Goal: Task Accomplishment & Management: Manage account settings

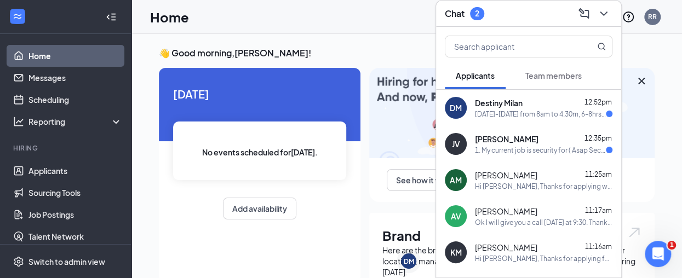
click at [515, 152] on div "1. My current job is security for ( Asap Security) and have no experience in ca…" at bounding box center [540, 150] width 131 height 9
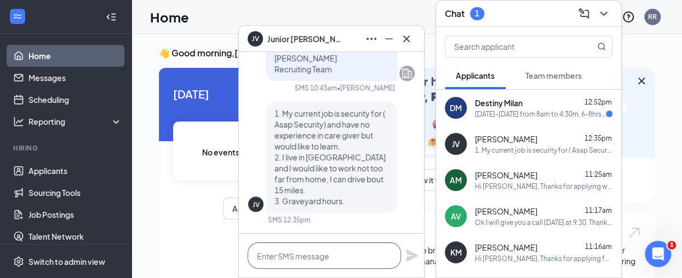
click at [273, 257] on textarea at bounding box center [324, 256] width 153 height 26
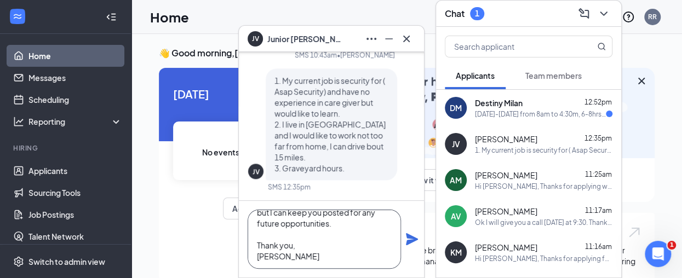
scroll to position [66, 0]
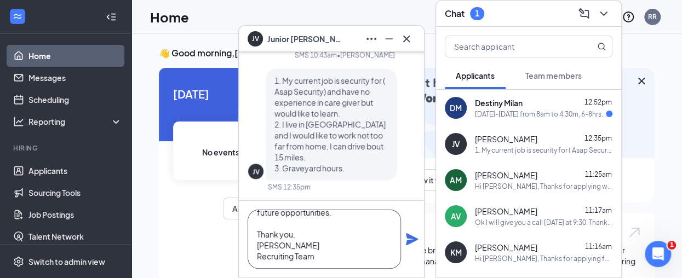
type textarea "Hi [PERSON_NAME], Thanks for the reply! We do not have any current graveyard po…"
click at [415, 235] on icon "Plane" at bounding box center [411, 239] width 13 height 13
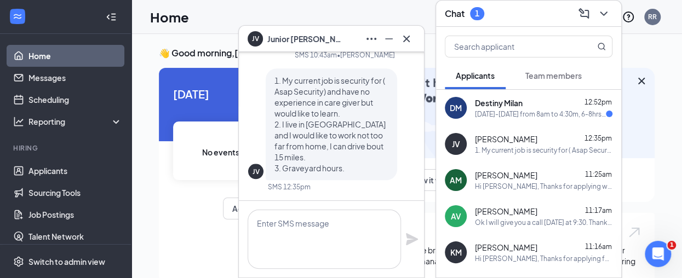
scroll to position [0, 0]
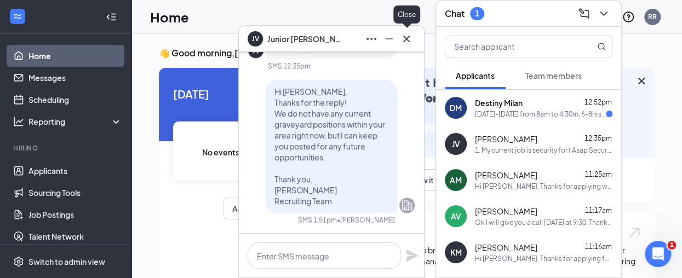
click at [410, 43] on icon "Cross" at bounding box center [406, 38] width 13 height 13
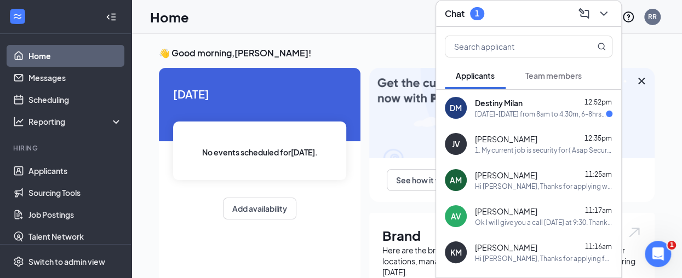
click at [500, 100] on span "Destiny Milan" at bounding box center [499, 102] width 48 height 11
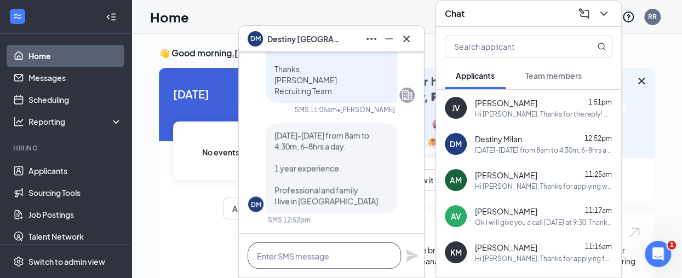
click at [313, 264] on textarea at bounding box center [324, 256] width 153 height 26
type textarea "k"
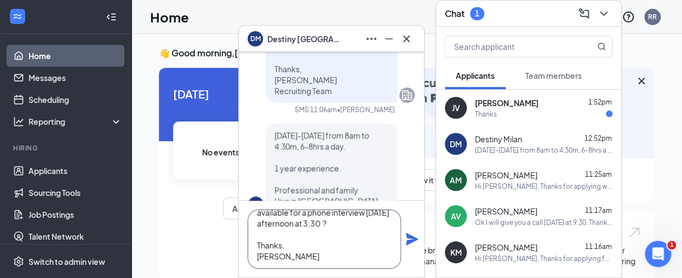
scroll to position [33, 0]
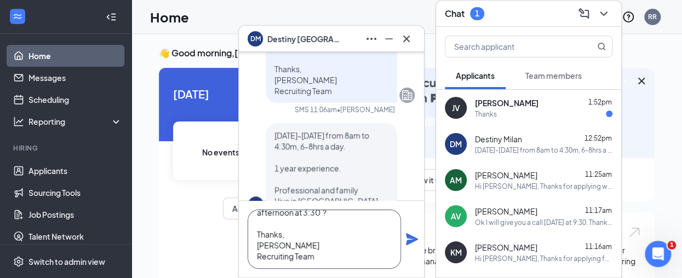
type textarea "Ok thanks for the reply. Are you available for a phone interview [DATE] afterno…"
click at [411, 232] on div "Ok thanks for the reply. Are you available for a phone interview [DATE] afterno…" at bounding box center [331, 239] width 185 height 77
click at [411, 234] on icon "Plane" at bounding box center [411, 239] width 13 height 13
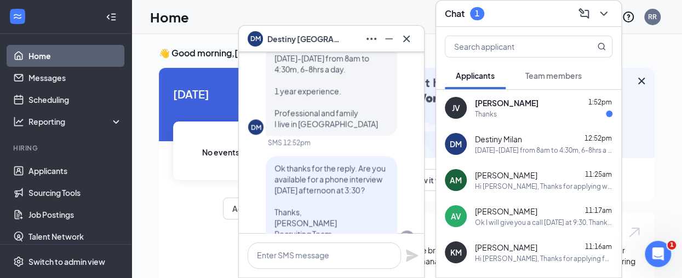
scroll to position [0, 0]
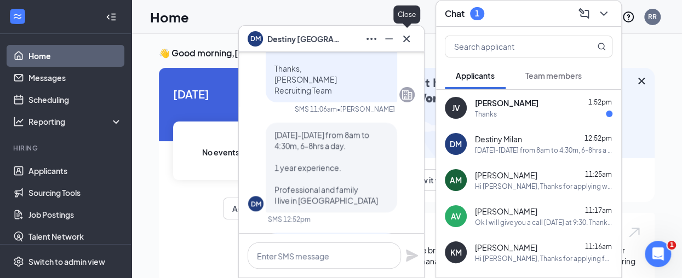
click at [404, 41] on icon "Cross" at bounding box center [406, 38] width 7 height 7
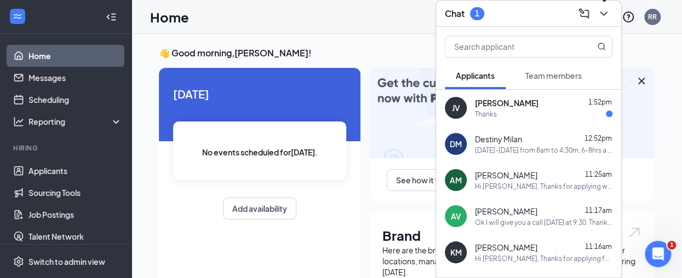
click at [601, 15] on icon "ChevronDown" at bounding box center [603, 13] width 13 height 13
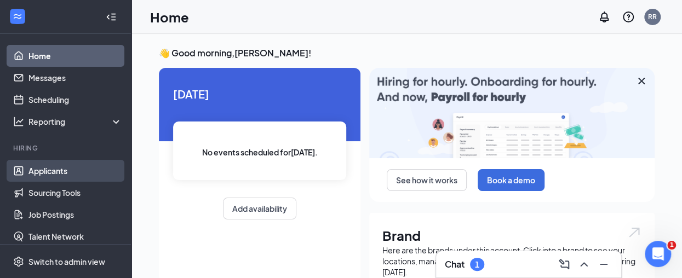
click at [91, 167] on link "Applicants" at bounding box center [75, 171] width 94 height 22
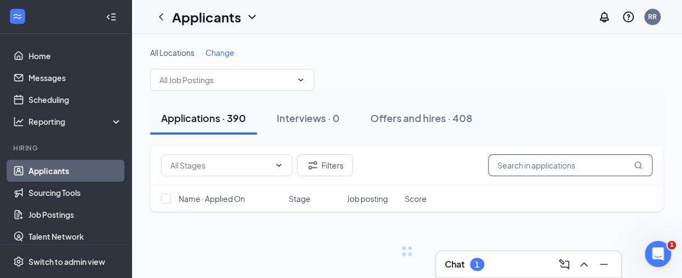
click at [510, 172] on input "text" at bounding box center [570, 165] width 164 height 22
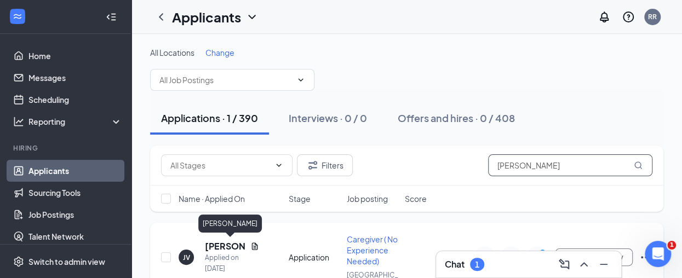
type input "[PERSON_NAME]"
click at [213, 248] on h5 "[PERSON_NAME]" at bounding box center [225, 246] width 41 height 12
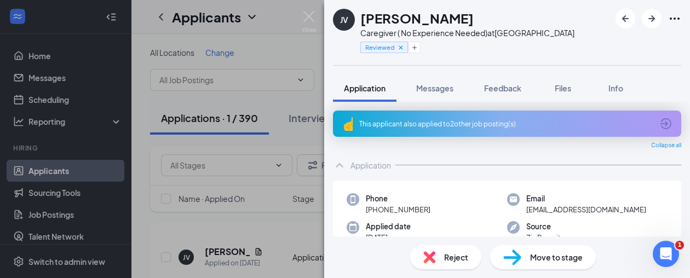
click at [467, 250] on div "Reject" at bounding box center [445, 257] width 71 height 24
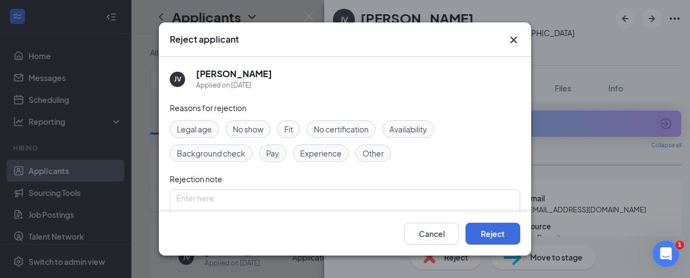
click at [419, 126] on span "Availability" at bounding box center [408, 129] width 38 height 12
click at [322, 158] on span "Experience" at bounding box center [321, 153] width 42 height 12
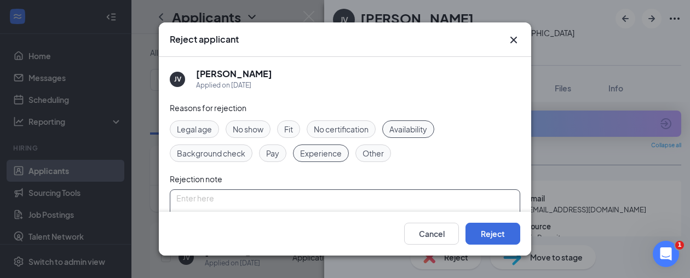
click at [341, 202] on textarea at bounding box center [345, 210] width 350 height 42
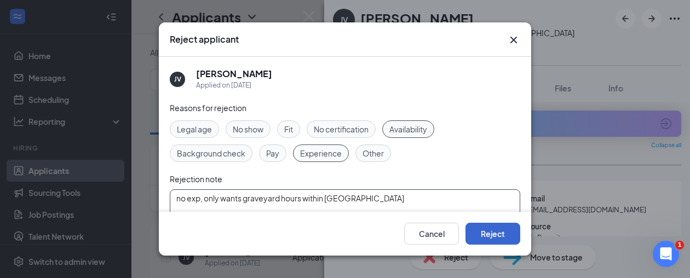
type textarea "no exp, only wants graveyard hours within [GEOGRAPHIC_DATA]"
click at [475, 228] on button "Reject" at bounding box center [492, 234] width 55 height 22
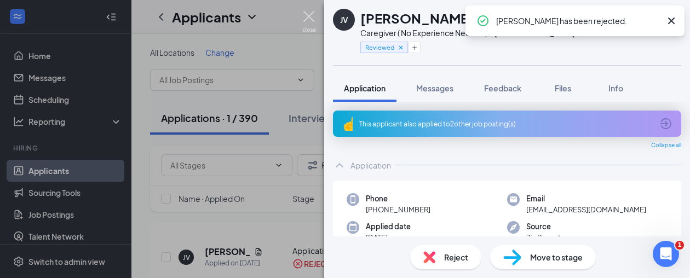
click at [309, 25] on img at bounding box center [309, 21] width 14 height 21
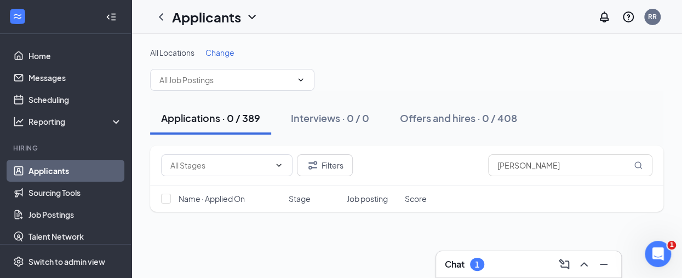
click at [485, 250] on div "Filters [PERSON_NAME] Name · Applied On Stage Job posting Score No applicants f…" at bounding box center [406, 270] width 513 height 249
click at [485, 255] on div "Chat 1" at bounding box center [528, 264] width 185 height 26
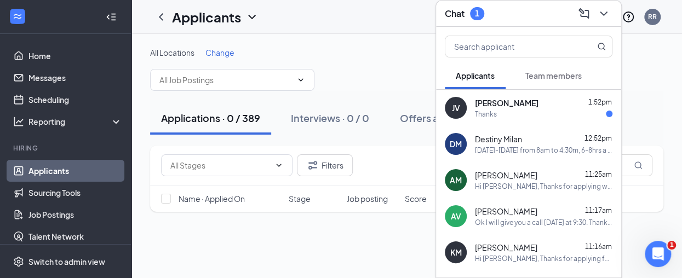
click at [514, 116] on div "Thanks" at bounding box center [543, 114] width 137 height 9
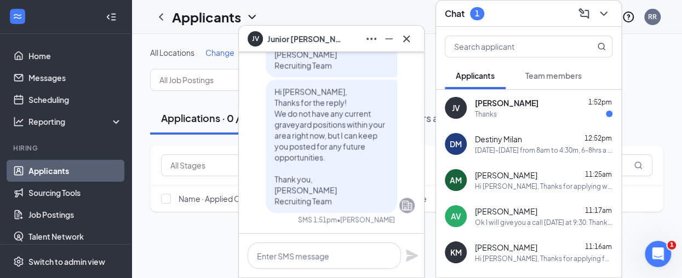
click at [517, 143] on span "Destiny Milan" at bounding box center [498, 139] width 47 height 11
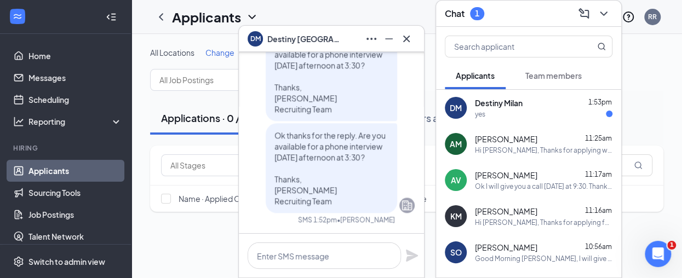
click at [597, 21] on div at bounding box center [602, 14] width 20 height 18
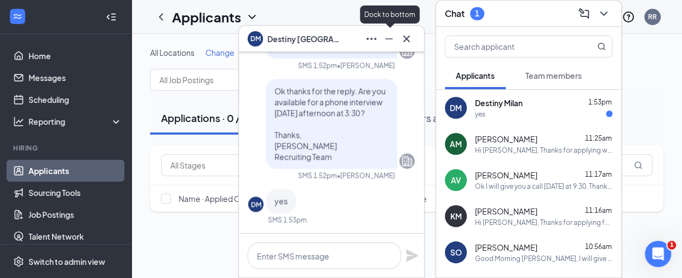
click at [396, 45] on div at bounding box center [389, 39] width 18 height 18
click at [409, 43] on icon "Cross" at bounding box center [406, 38] width 13 height 13
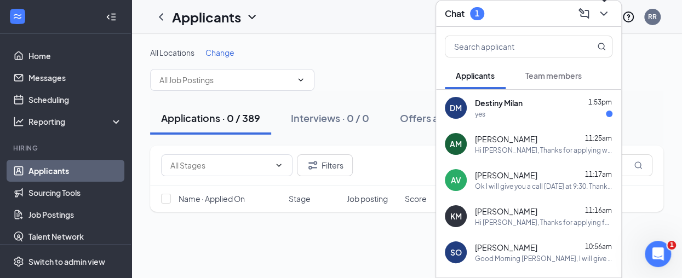
click at [608, 13] on icon "ChevronDown" at bounding box center [603, 13] width 13 height 13
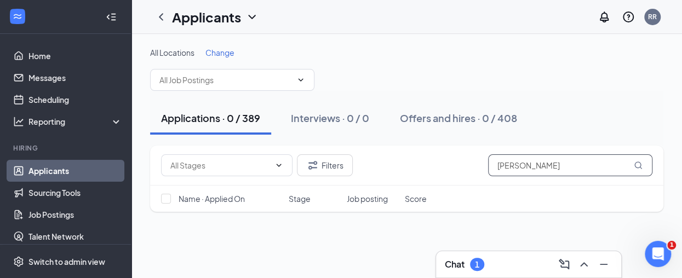
click at [561, 163] on input "[PERSON_NAME]" at bounding box center [570, 165] width 164 height 22
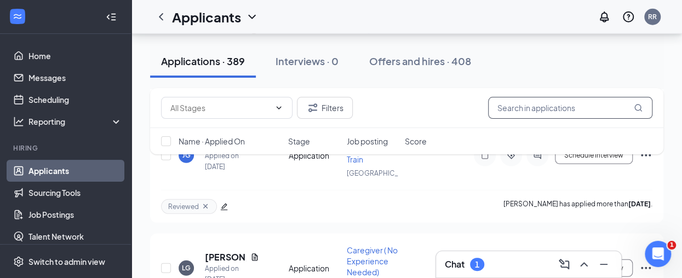
scroll to position [5566, 0]
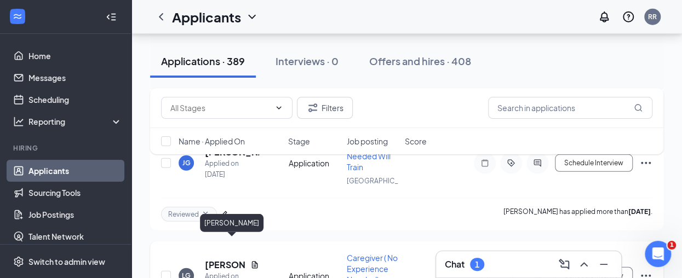
click at [220, 259] on h5 "[PERSON_NAME]" at bounding box center [225, 265] width 41 height 12
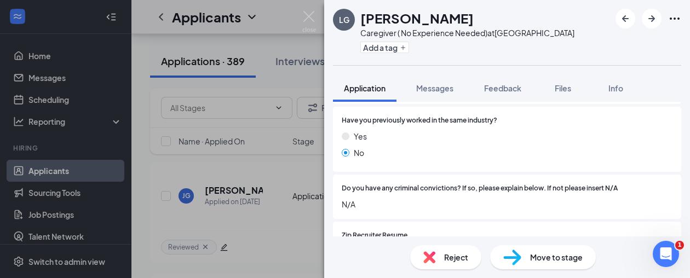
scroll to position [330, 0]
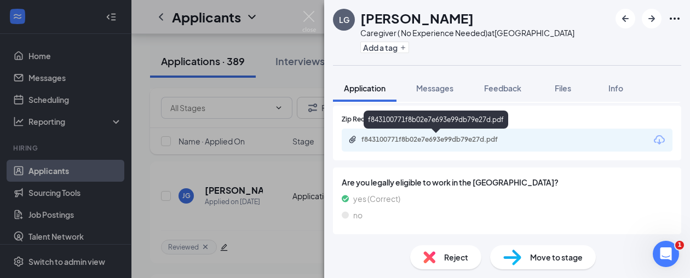
click at [444, 143] on div "f843100771f8b02e7e693e99db79e27d.pdf" at bounding box center [437, 139] width 153 height 9
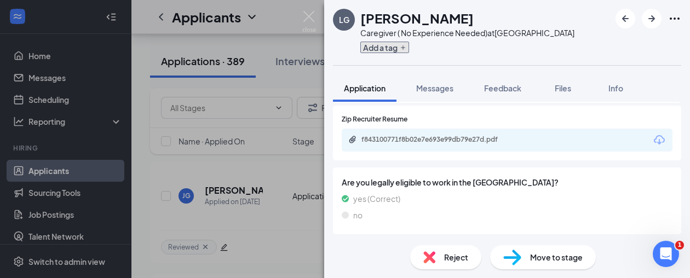
click at [388, 50] on button "Add a tag" at bounding box center [384, 47] width 49 height 11
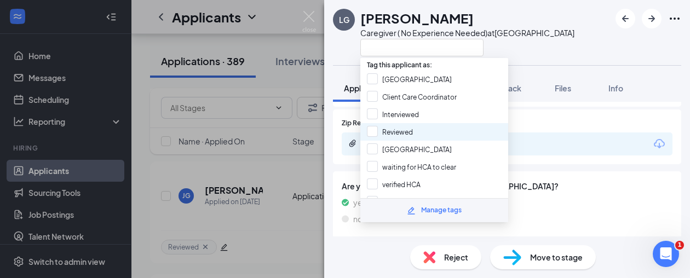
click at [429, 135] on div "Reviewed" at bounding box center [434, 132] width 148 height 18
checkbox input "true"
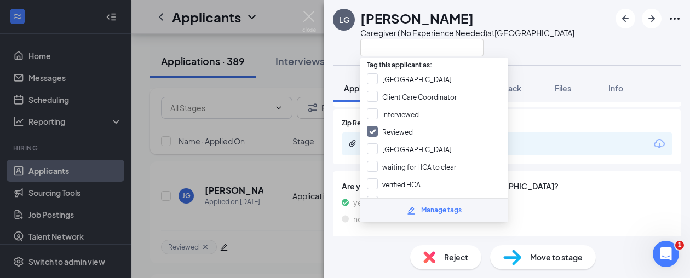
click at [490, 45] on div at bounding box center [467, 47] width 214 height 18
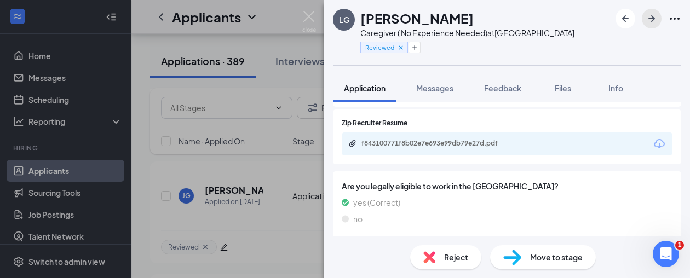
click at [651, 21] on icon "ArrowRight" at bounding box center [651, 18] width 7 height 7
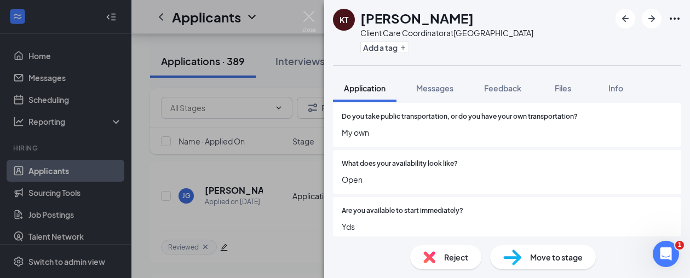
scroll to position [371, 0]
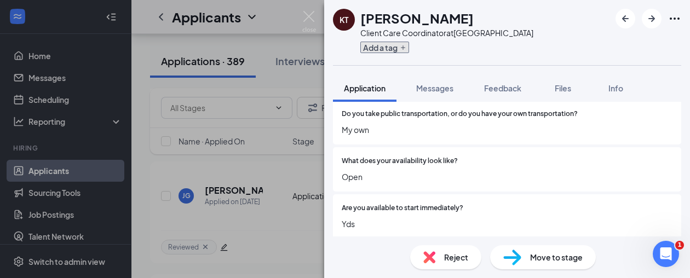
click at [397, 49] on button "Add a tag" at bounding box center [384, 47] width 49 height 11
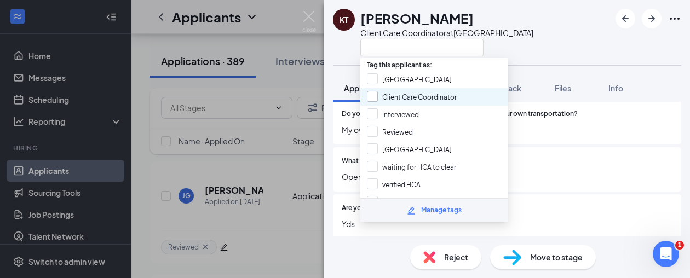
click at [400, 91] on input "Client Care Coordinator" at bounding box center [412, 97] width 90 height 12
checkbox input "true"
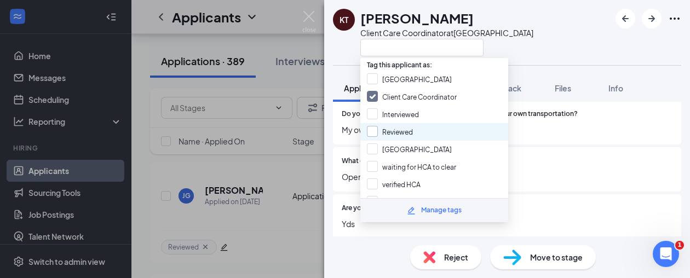
click at [400, 126] on input "Reviewed" at bounding box center [390, 132] width 46 height 12
checkbox input "true"
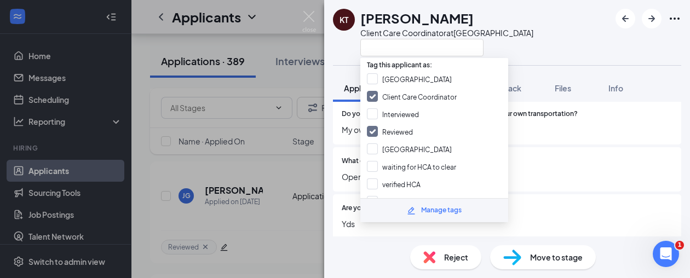
click at [567, 56] on div "KT [PERSON_NAME] Client Care Coordinator at [GEOGRAPHIC_DATA]" at bounding box center [507, 32] width 366 height 65
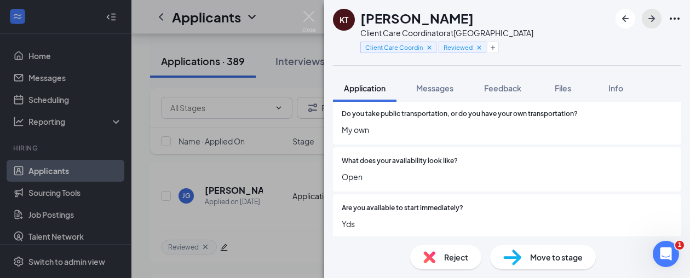
click at [647, 21] on icon "ArrowRight" at bounding box center [651, 18] width 13 height 13
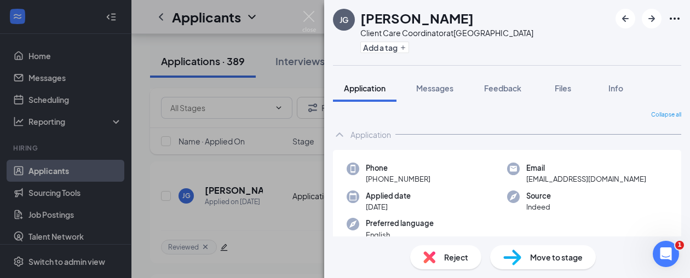
click at [678, 165] on div "Collapse all Application Phone [PHONE_NUMBER] Email [EMAIL_ADDRESS][DOMAIN_NAME…" at bounding box center [507, 169] width 366 height 135
click at [403, 52] on button "Add a tag" at bounding box center [384, 47] width 49 height 11
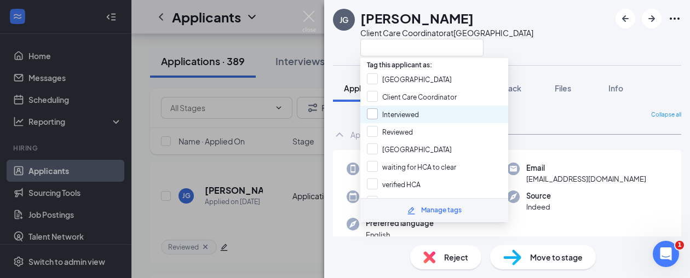
click at [401, 113] on input "Interviewed" at bounding box center [393, 114] width 52 height 12
checkbox input "true"
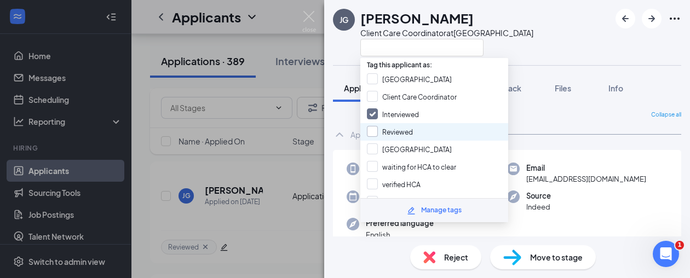
click at [399, 126] on input "Reviewed" at bounding box center [390, 132] width 46 height 12
checkbox input "true"
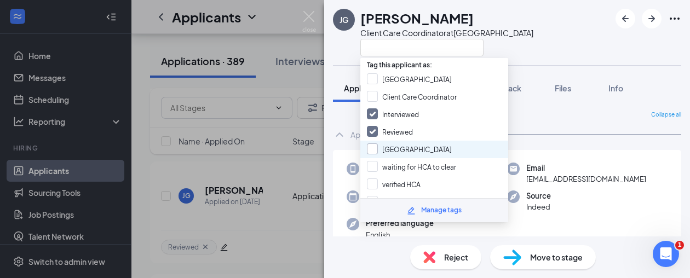
click at [396, 143] on input "[GEOGRAPHIC_DATA]" at bounding box center [409, 149] width 85 height 12
checkbox input "true"
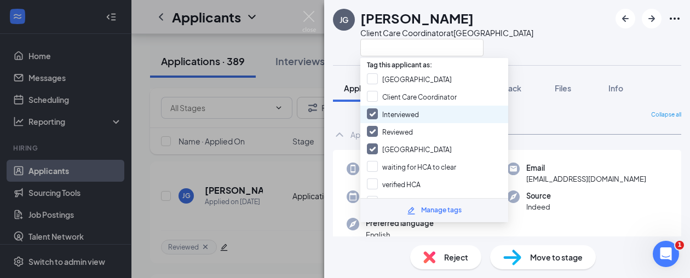
click at [384, 116] on input "Interviewed" at bounding box center [393, 114] width 52 height 12
checkbox input "false"
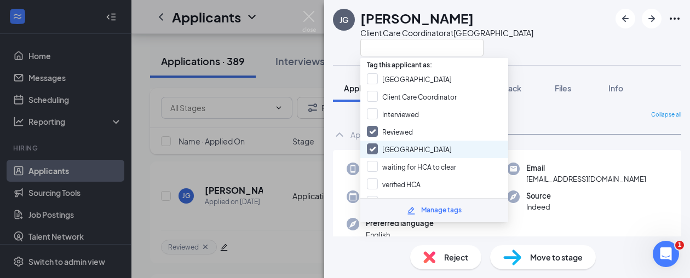
click at [382, 151] on div "[GEOGRAPHIC_DATA]" at bounding box center [434, 150] width 148 height 18
checkbox input "false"
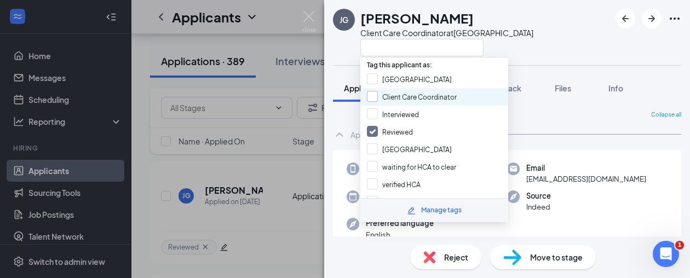
click at [385, 94] on input "Client Care Coordinator" at bounding box center [412, 97] width 90 height 12
checkbox input "true"
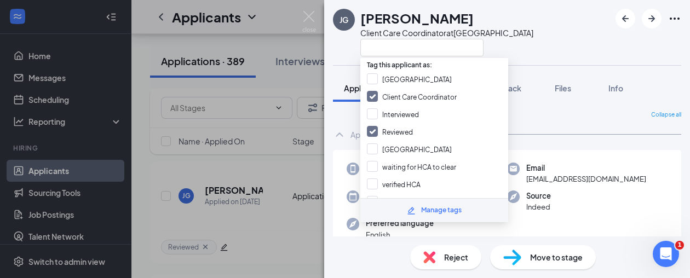
click at [537, 54] on div "[PERSON_NAME] [PERSON_NAME] Client Care Coordinator at [GEOGRAPHIC_DATA]" at bounding box center [507, 32] width 366 height 65
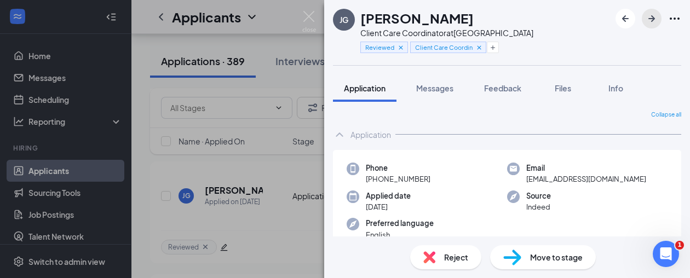
click at [655, 17] on icon "ArrowRight" at bounding box center [651, 18] width 13 height 13
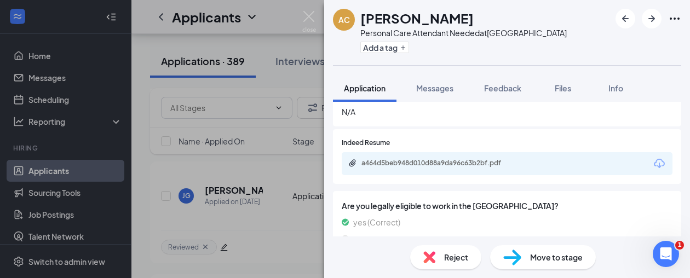
scroll to position [307, 0]
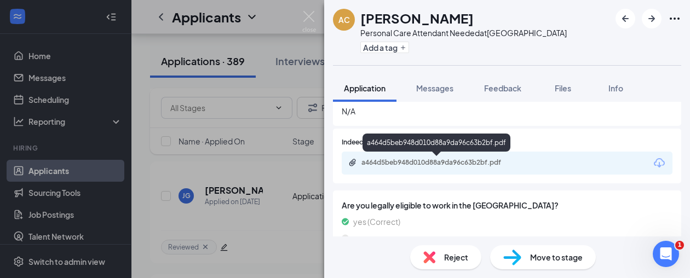
click at [465, 164] on div "a464d5beb948d010d88a9da96c63b2bf.pdf" at bounding box center [437, 162] width 153 height 9
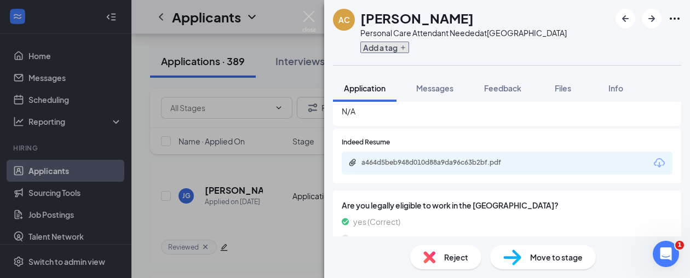
click at [400, 52] on button "Add a tag" at bounding box center [384, 47] width 49 height 11
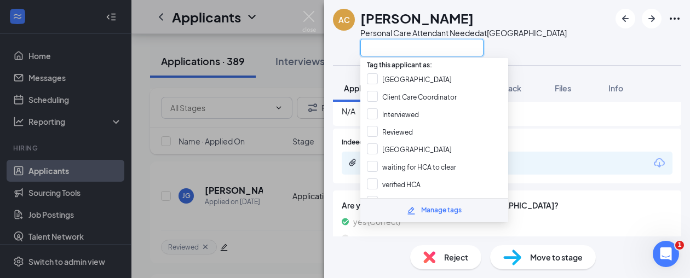
click at [394, 47] on input "text" at bounding box center [421, 48] width 123 height 18
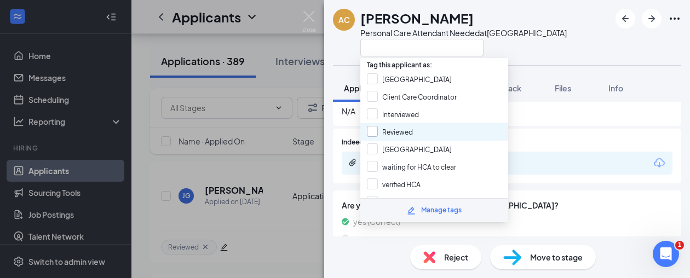
click at [391, 133] on input "Reviewed" at bounding box center [390, 132] width 46 height 12
checkbox input "true"
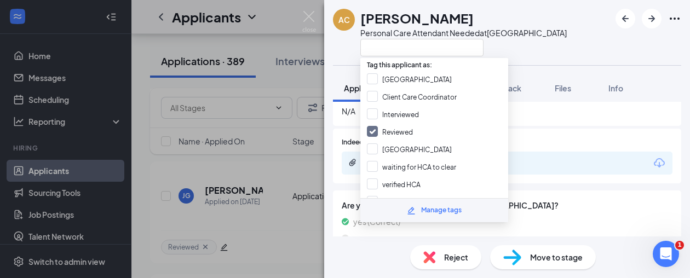
click at [578, 56] on div "AC [PERSON_NAME] Personal Care Attendant Needed at [GEOGRAPHIC_DATA]" at bounding box center [507, 32] width 366 height 65
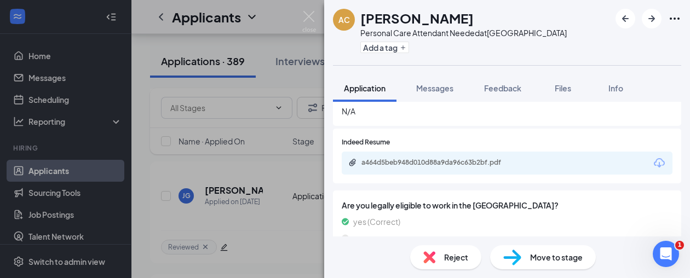
click at [426, 91] on span "Messages" at bounding box center [434, 88] width 37 height 10
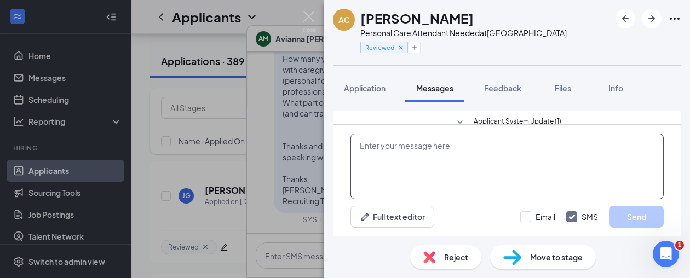
click at [439, 93] on span "Messages" at bounding box center [434, 88] width 37 height 10
click at [425, 169] on textarea at bounding box center [506, 167] width 313 height 66
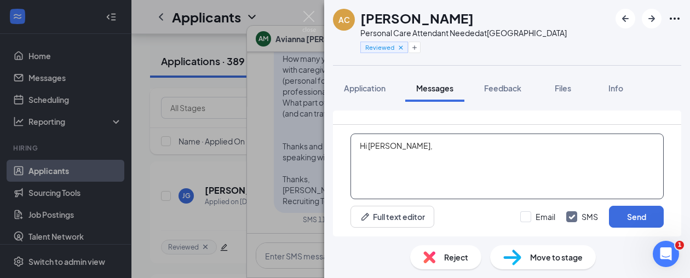
paste textarea "Thanks for applying with Safe Harbor Homecare. We provide in home care for seni…"
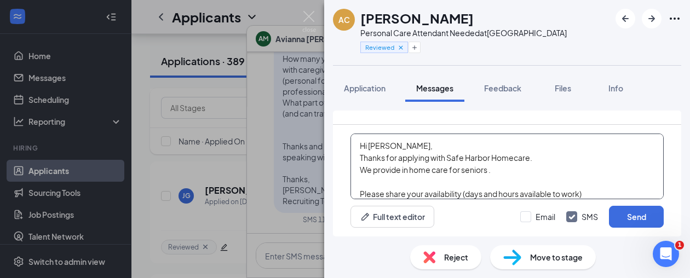
scroll to position [120, 0]
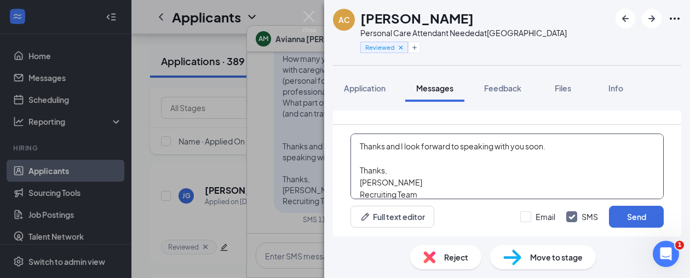
type textarea "Hi [PERSON_NAME], Thanks for applying with Safe Harbor Homecare. We provide in …"
click at [519, 211] on div "Full text editor Email SMS Send" at bounding box center [506, 217] width 313 height 22
click at [520, 212] on input "Email" at bounding box center [537, 216] width 35 height 11
checkbox input "true"
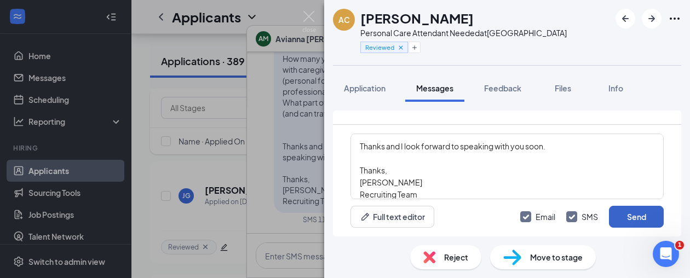
click at [619, 222] on button "Send" at bounding box center [636, 217] width 55 height 22
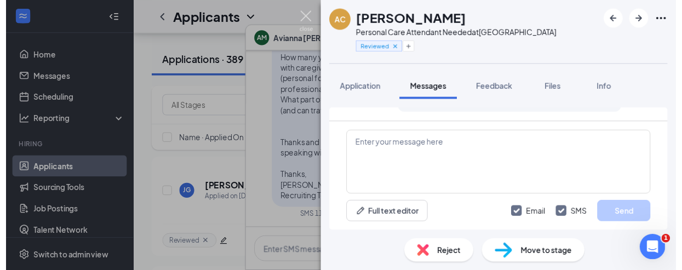
scroll to position [519, 0]
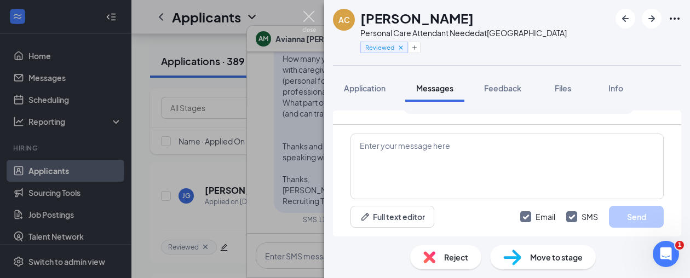
click at [313, 25] on img at bounding box center [309, 21] width 14 height 21
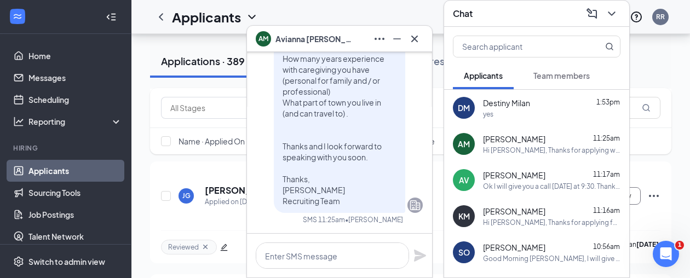
click at [410, 32] on icon "Cross" at bounding box center [414, 38] width 13 height 13
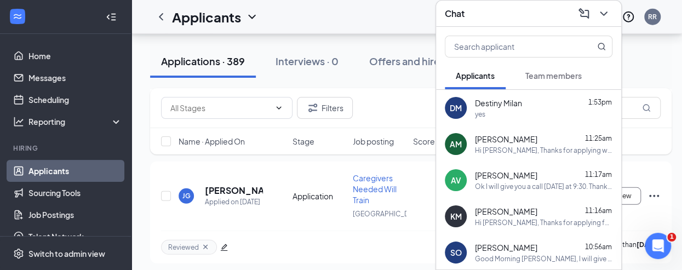
click at [606, 11] on button at bounding box center [604, 14] width 18 height 18
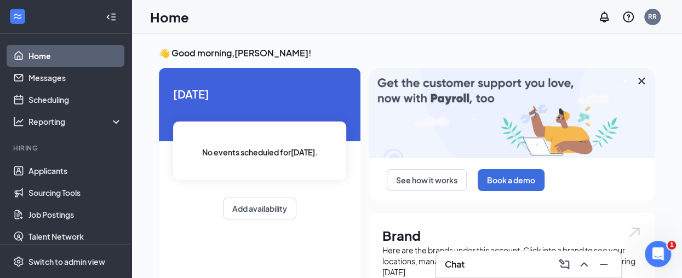
click at [469, 269] on div "Chat" at bounding box center [529, 265] width 168 height 18
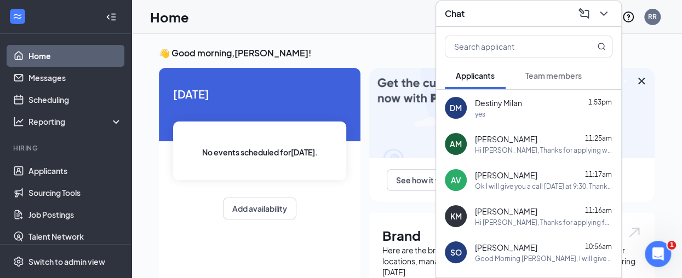
click at [506, 148] on div "Hi [PERSON_NAME], Thanks for applying with Safe Harbor Homecare. We provide in …" at bounding box center [543, 150] width 137 height 9
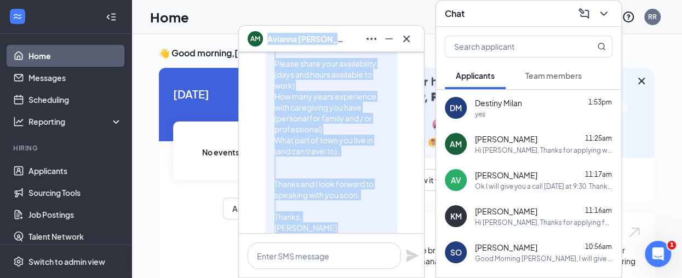
scroll to position [-111, 0]
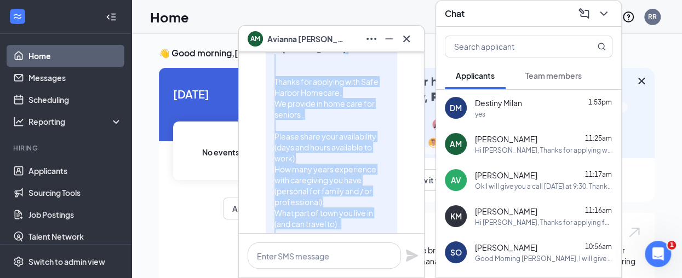
drag, startPoint x: 297, startPoint y: 156, endPoint x: 262, endPoint y: 83, distance: 81.3
click at [266, 83] on div "Hi [PERSON_NAME], Thanks for applying with Safe Harbor Homecare. We provide in …" at bounding box center [331, 180] width 131 height 287
copy span "Thanks for applying with Safe Harbor Homecare. We provide in home care for seni…"
